Goal: Information Seeking & Learning: Find specific fact

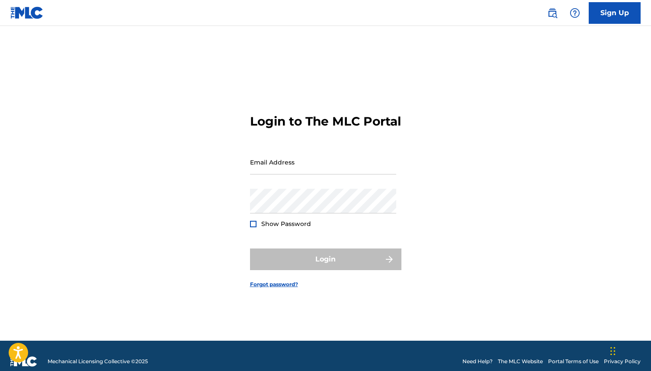
click at [23, 7] on img at bounding box center [26, 12] width 33 height 13
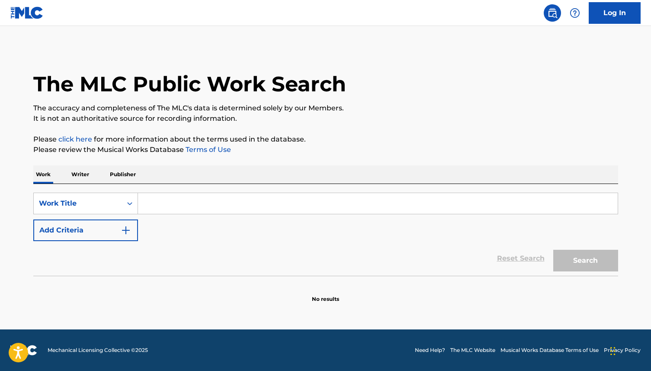
click at [197, 204] on input "Search Form" at bounding box center [377, 203] width 479 height 21
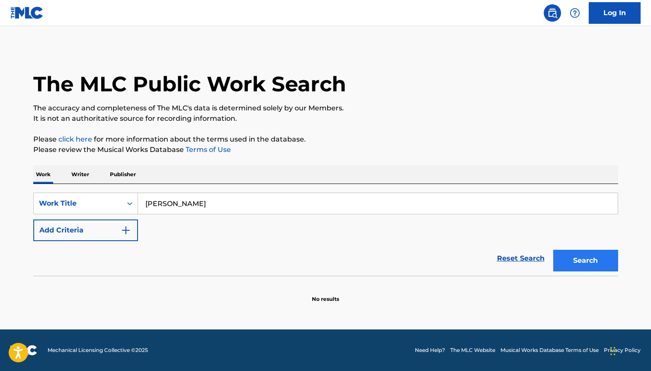
type input "[PERSON_NAME]"
click at [577, 264] on button "Search" at bounding box center [585, 260] width 65 height 22
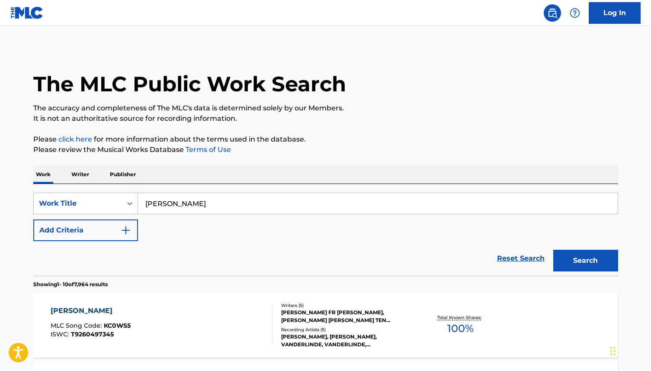
click at [125, 175] on p "Publisher" at bounding box center [122, 174] width 31 height 18
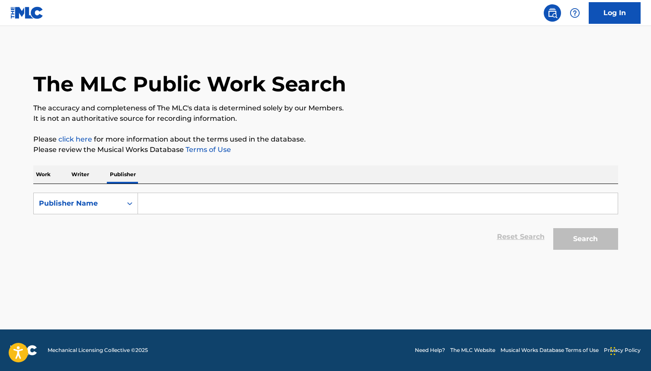
click at [158, 201] on input "Search Form" at bounding box center [377, 203] width 479 height 21
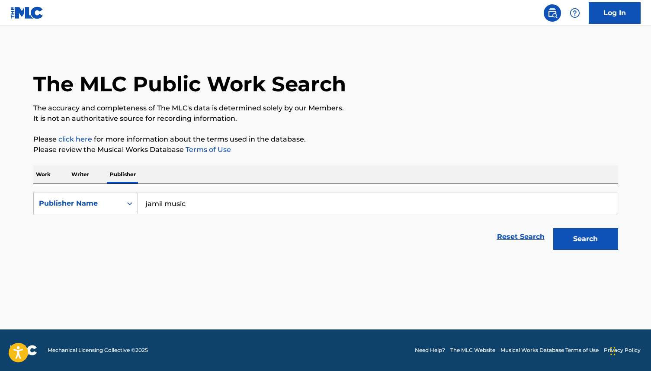
type input "jamil music"
click at [553, 228] on button "Search" at bounding box center [585, 239] width 65 height 22
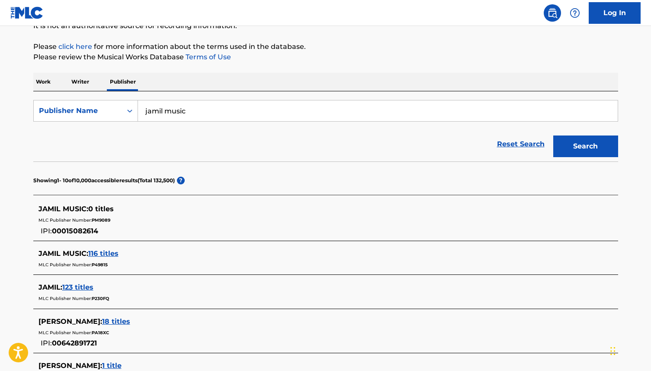
scroll to position [97, 0]
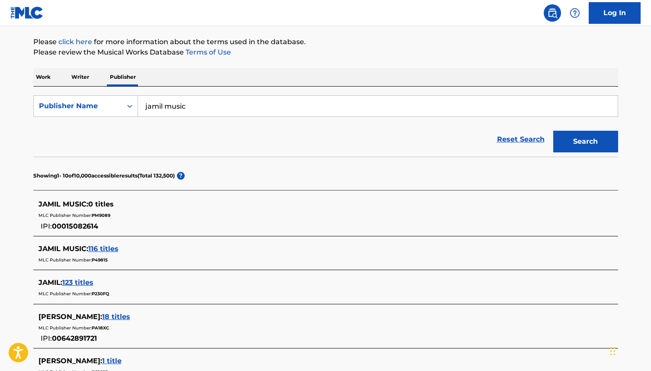
click at [96, 246] on span "116 titles" at bounding box center [103, 248] width 30 height 8
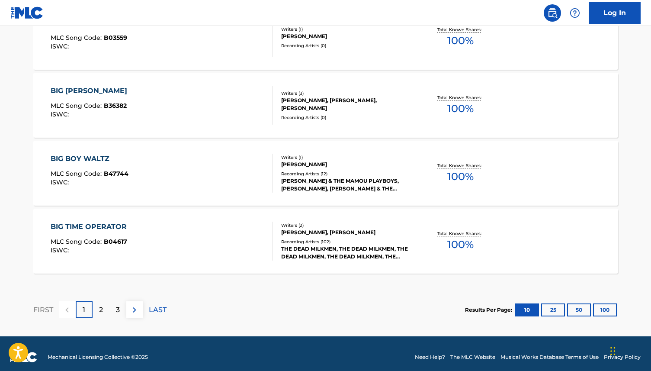
scroll to position [723, 0]
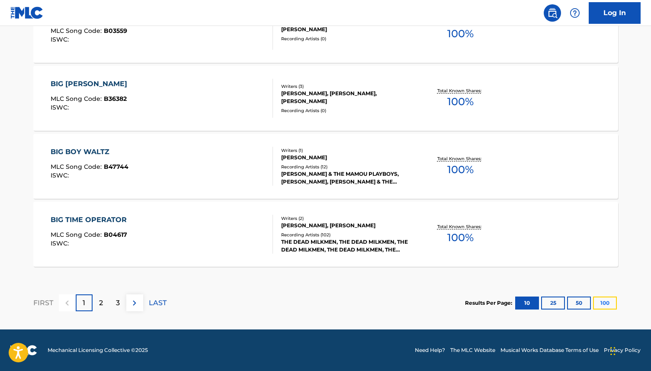
click at [606, 302] on button "100" at bounding box center [605, 302] width 24 height 13
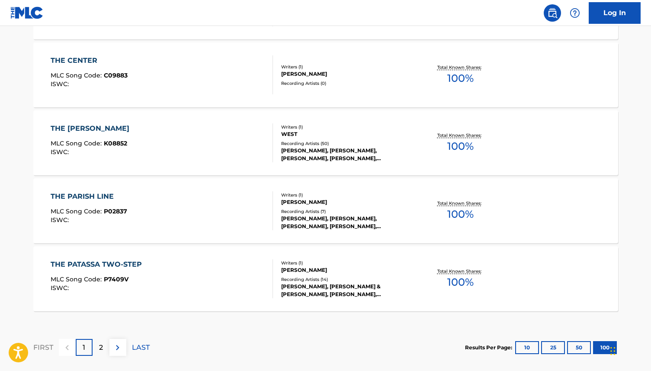
scroll to position [6794, 0]
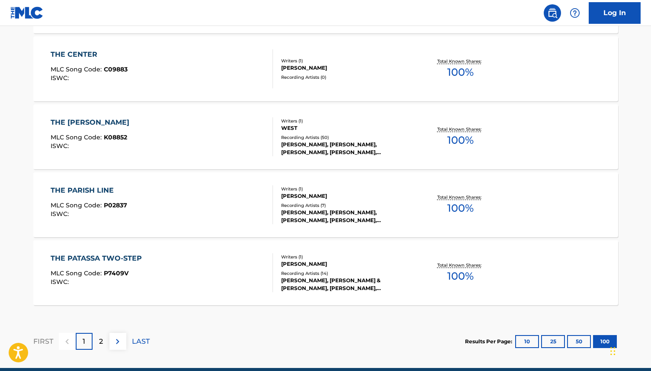
click at [100, 122] on div "THE [PERSON_NAME]" at bounding box center [92, 122] width 83 height 10
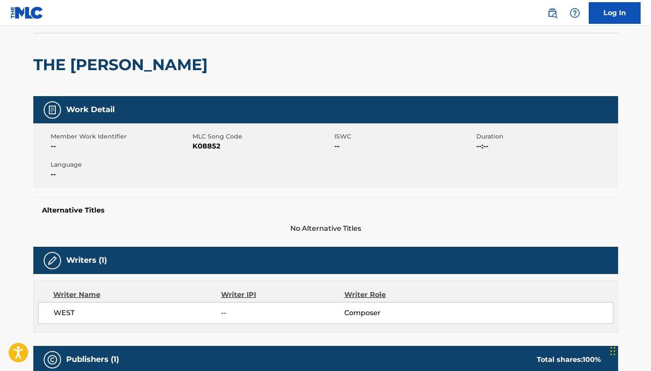
scroll to position [63, 0]
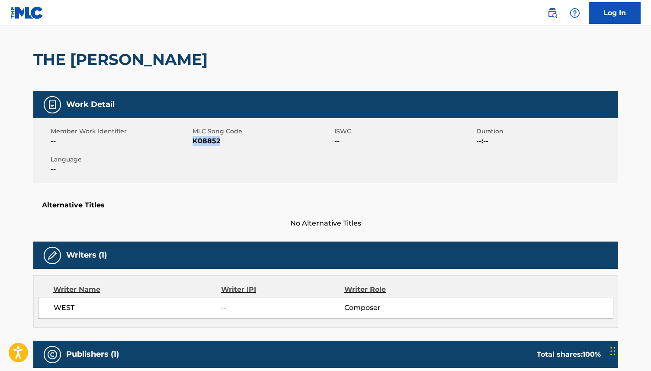
drag, startPoint x: 223, startPoint y: 141, endPoint x: 192, endPoint y: 142, distance: 31.1
click at [192, 142] on span "K08852" at bounding box center [262, 141] width 140 height 10
copy span "K08852"
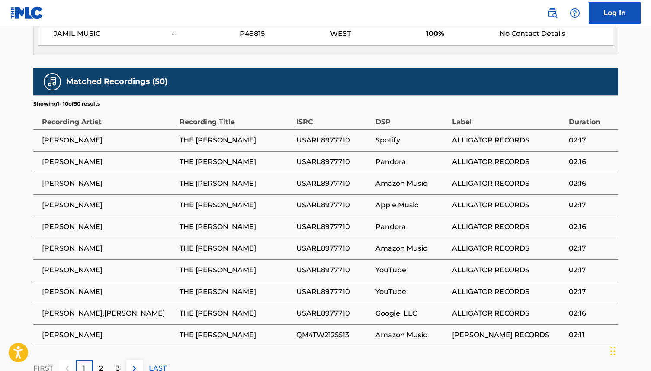
scroll to position [438, 0]
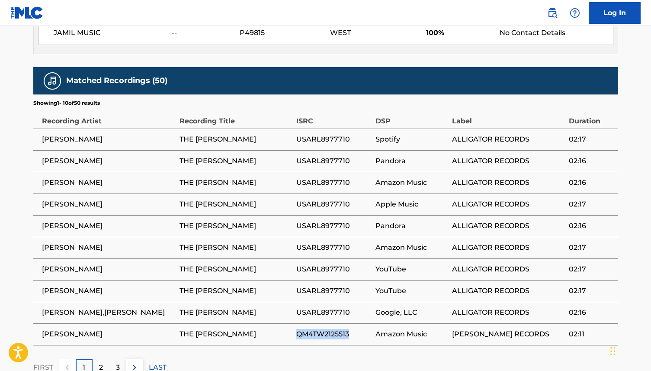
drag, startPoint x: 350, startPoint y: 332, endPoint x: 297, endPoint y: 336, distance: 53.3
click at [297, 336] on span "QM4TW2125513" at bounding box center [333, 334] width 75 height 10
copy span "QM4TW2125513"
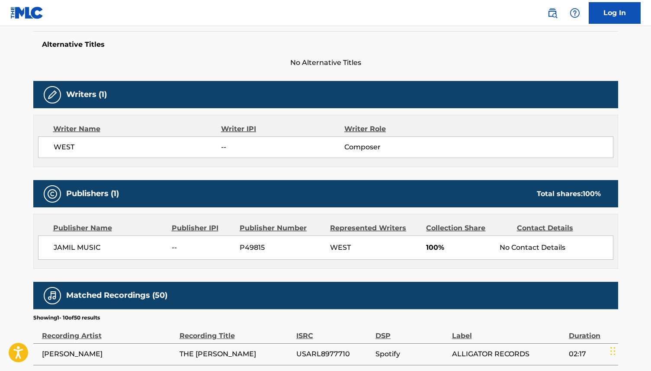
scroll to position [228, 0]
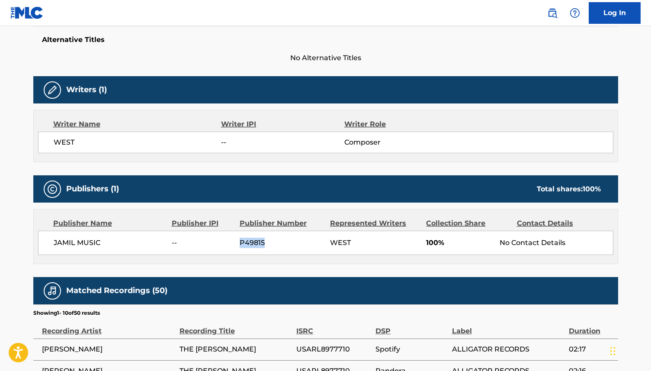
drag, startPoint x: 268, startPoint y: 241, endPoint x: 236, endPoint y: 242, distance: 32.0
click at [236, 242] on div "JAMIL MUSIC -- P49815 WEST 100% No Contact Details" at bounding box center [325, 242] width 575 height 24
copy span "P49815"
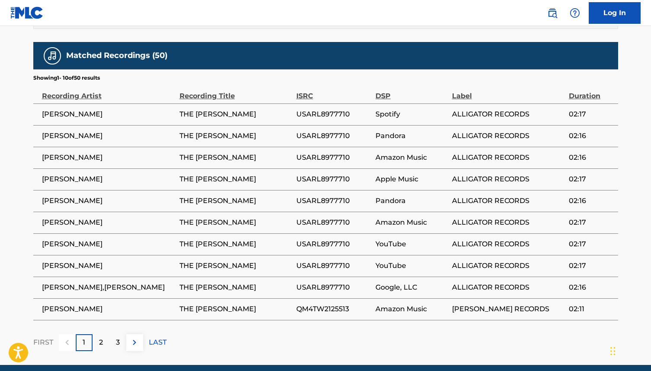
scroll to position [463, 0]
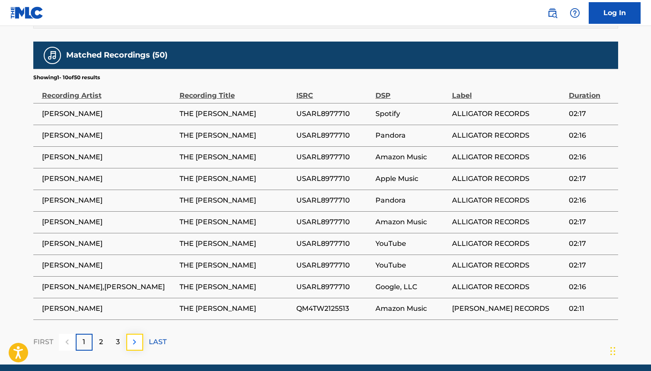
click at [137, 342] on img at bounding box center [134, 341] width 10 height 10
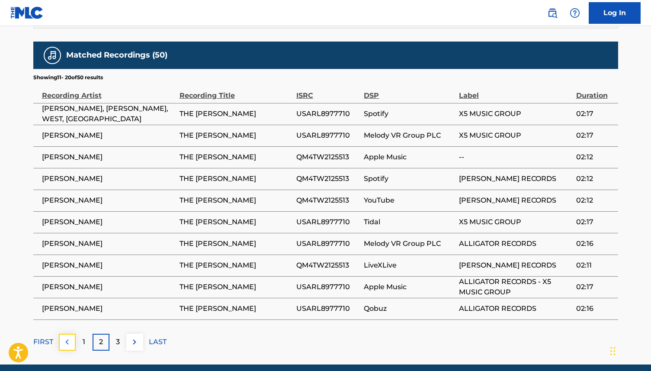
click at [68, 345] on img at bounding box center [67, 341] width 10 height 10
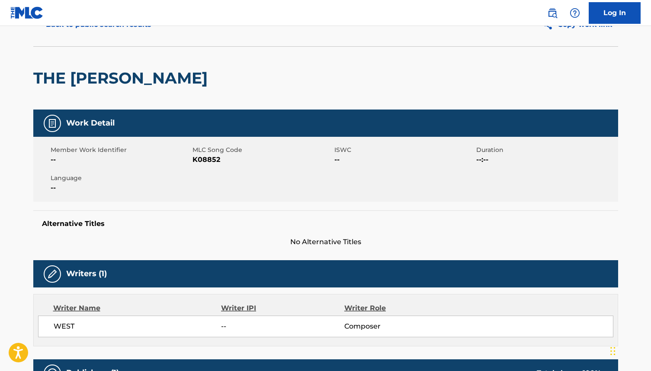
scroll to position [0, 0]
